Goal: Task Accomplishment & Management: Complete application form

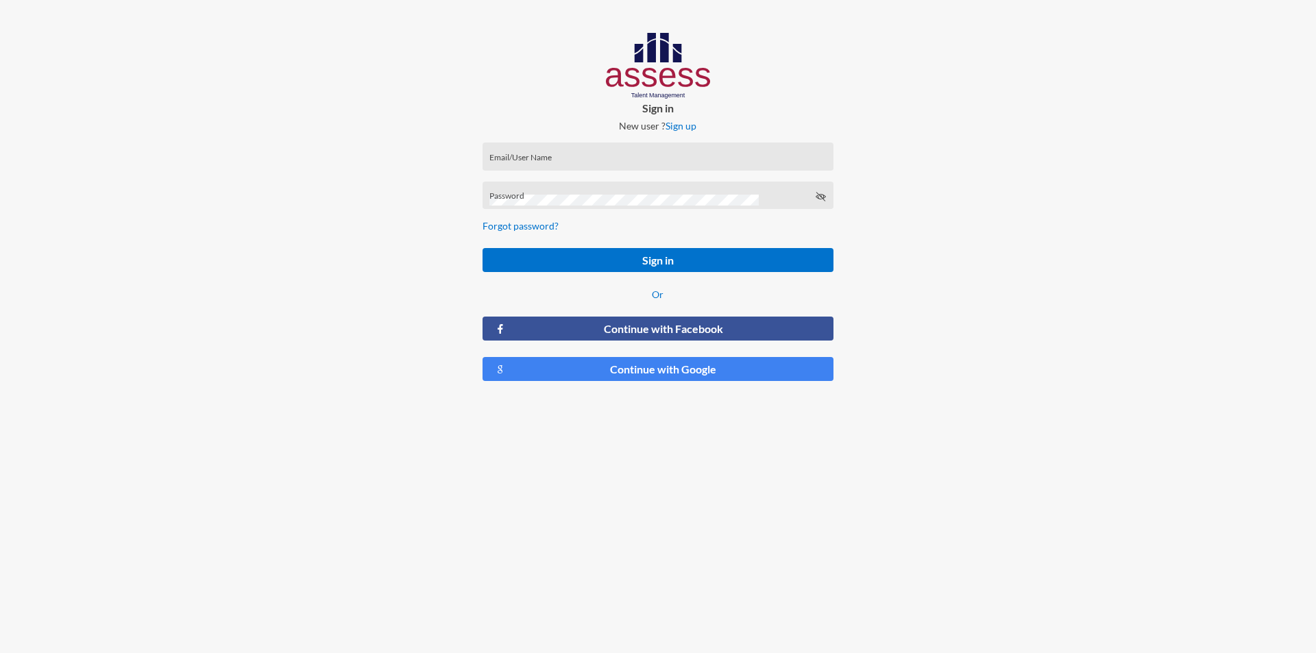
click at [579, 159] on input "Email/User Name" at bounding box center [657, 161] width 337 height 11
type input "a28502118800401"
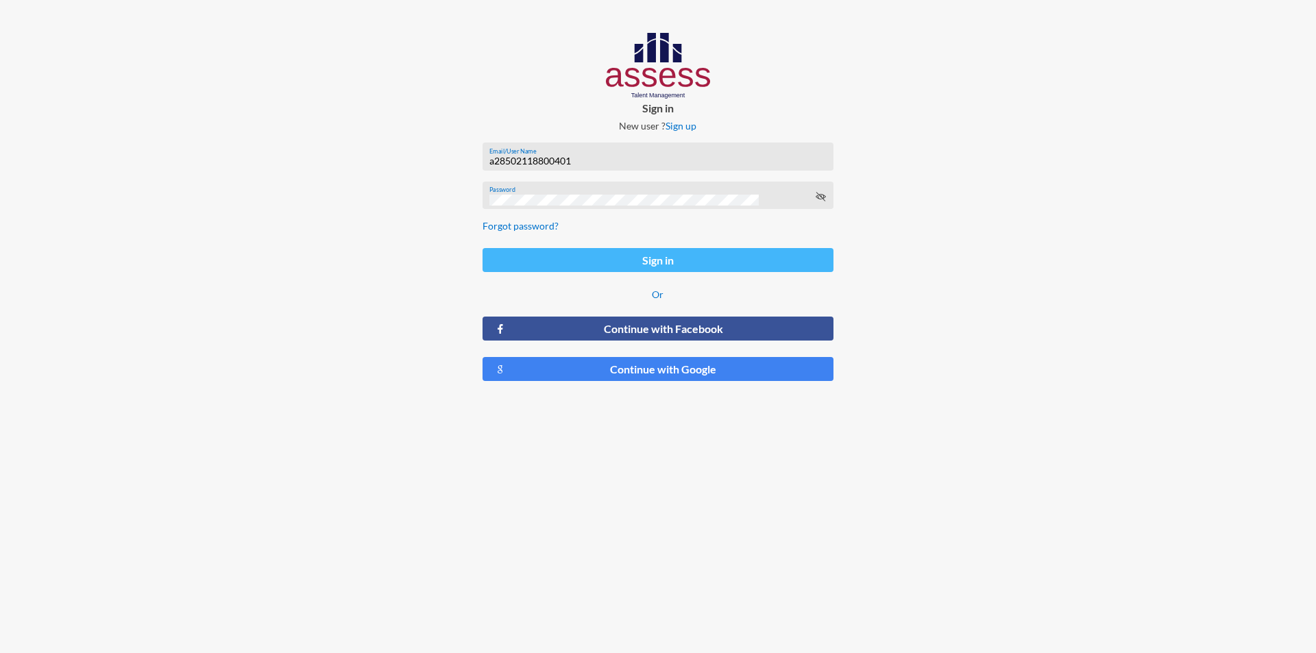
click at [637, 262] on button "Sign in" at bounding box center [658, 260] width 351 height 24
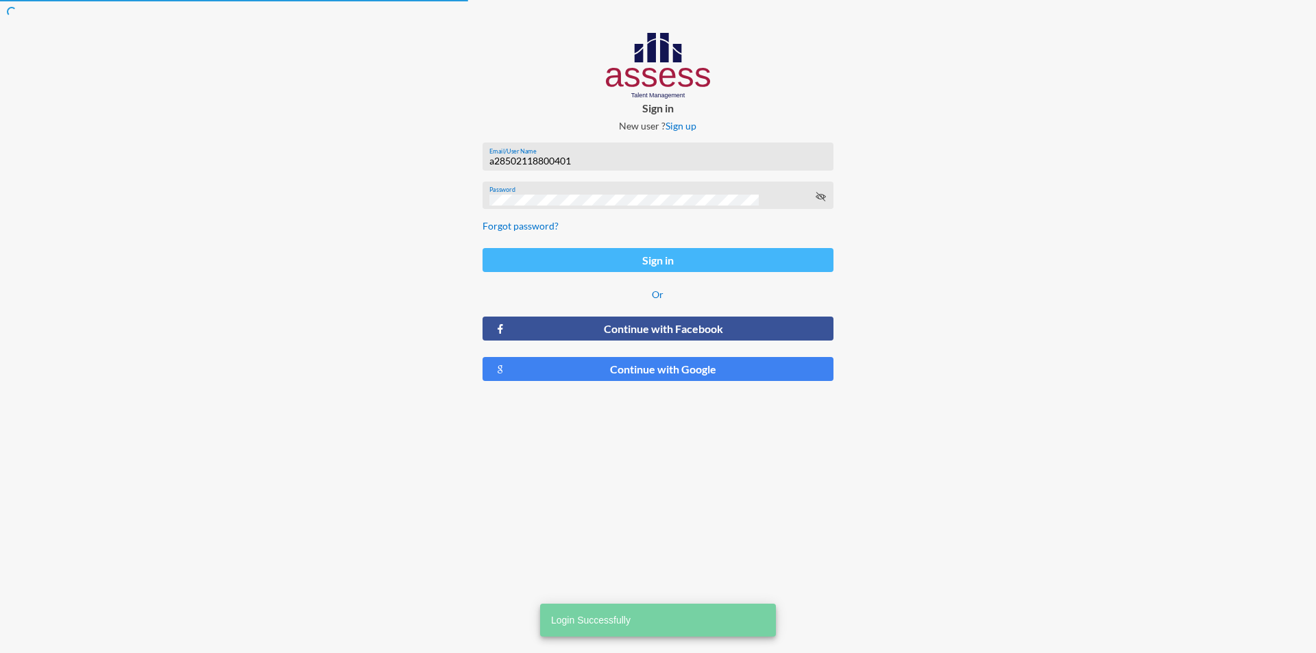
click at [672, 260] on button "Sign in" at bounding box center [658, 260] width 351 height 24
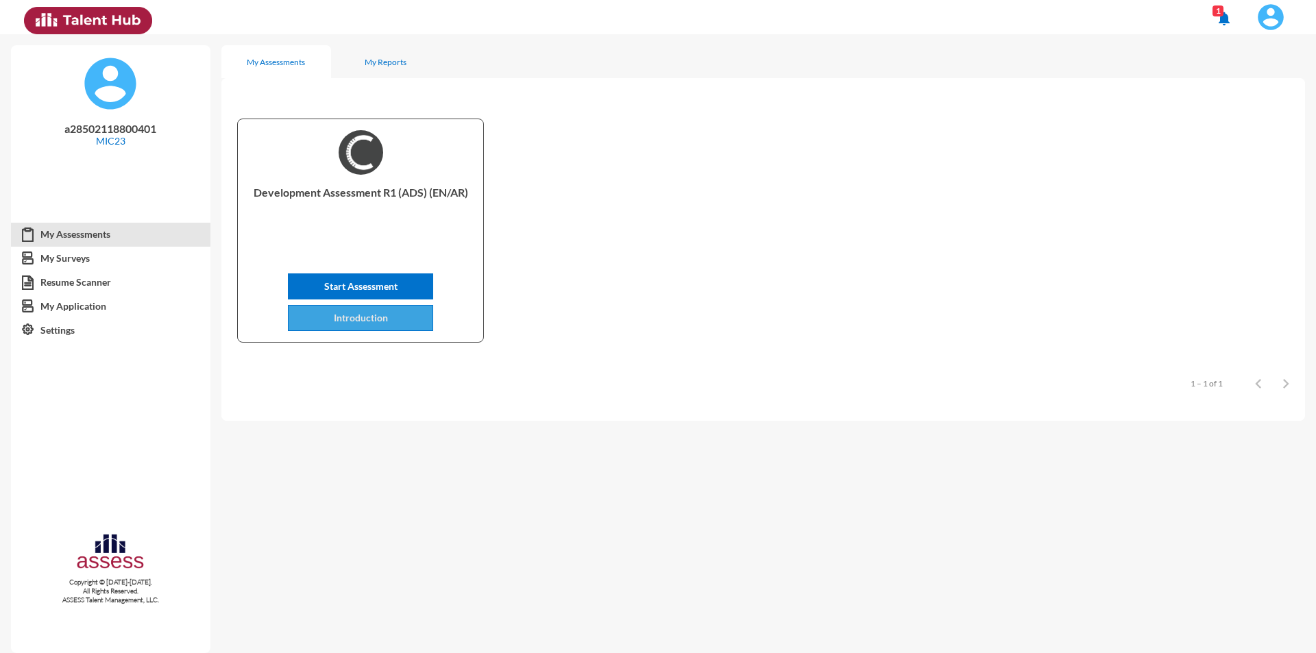
click at [361, 323] on span "Introduction" at bounding box center [361, 318] width 54 height 12
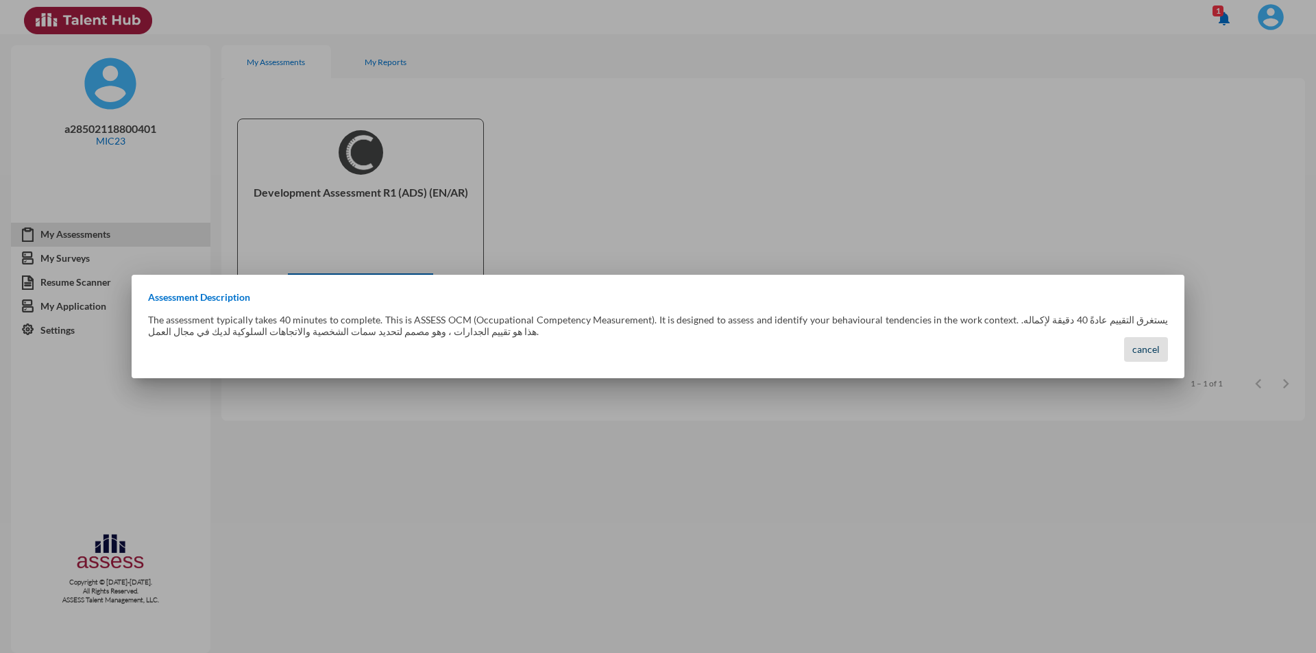
click at [1157, 347] on span "cancel" at bounding box center [1146, 349] width 27 height 12
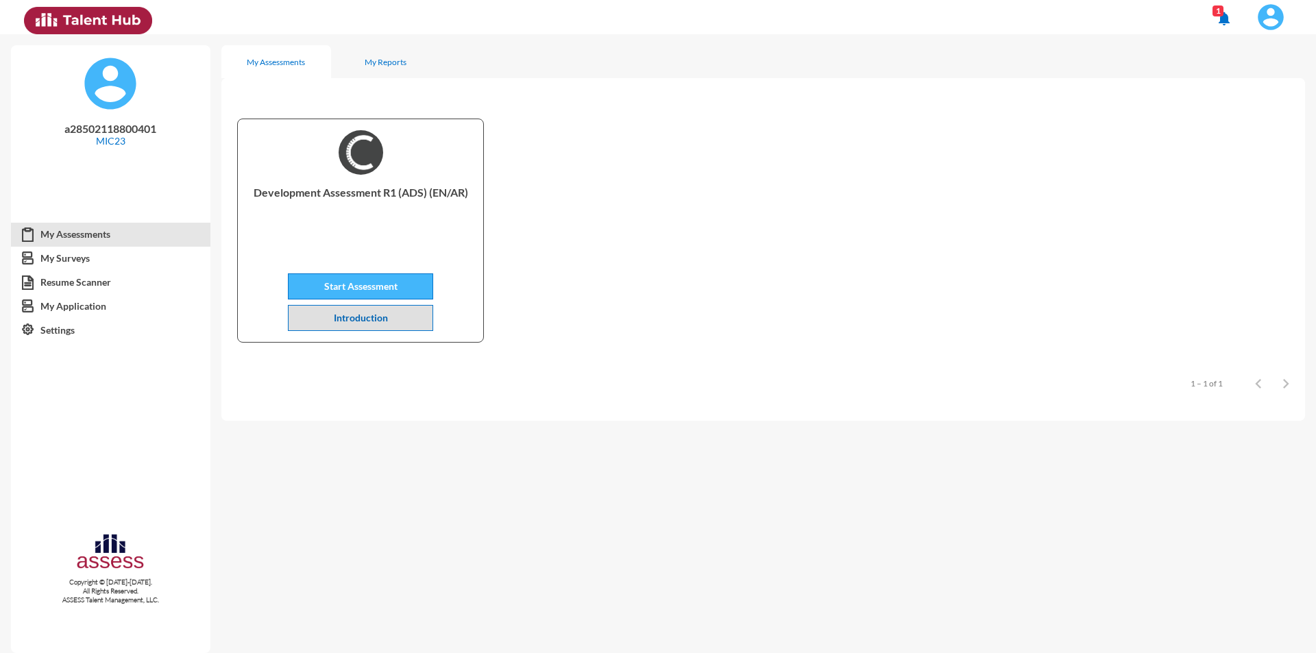
click at [348, 285] on span "Start Assessment" at bounding box center [360, 286] width 73 height 12
